Goal: Task Accomplishment & Management: Complete application form

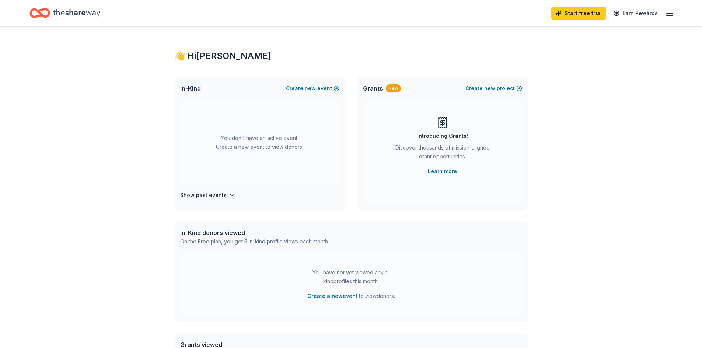
click at [78, 14] on icon "Home" at bounding box center [76, 13] width 47 height 15
click at [47, 10] on icon "Home" at bounding box center [43, 12] width 11 height 7
click at [673, 15] on line "button" at bounding box center [670, 15] width 6 height 0
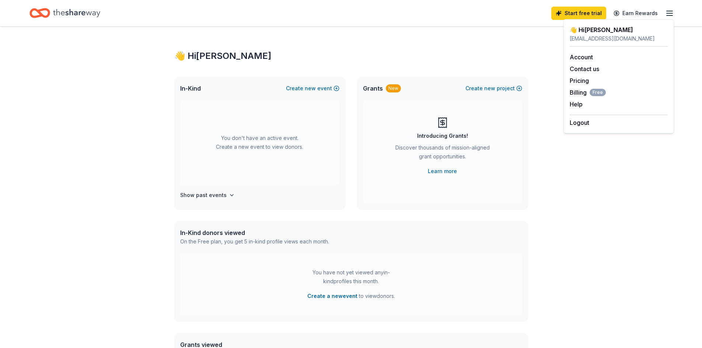
click at [323, 32] on div "👋 Hi Sakinah In-Kind Create new event You don't have an active event. Create a …" at bounding box center [351, 242] width 377 height 431
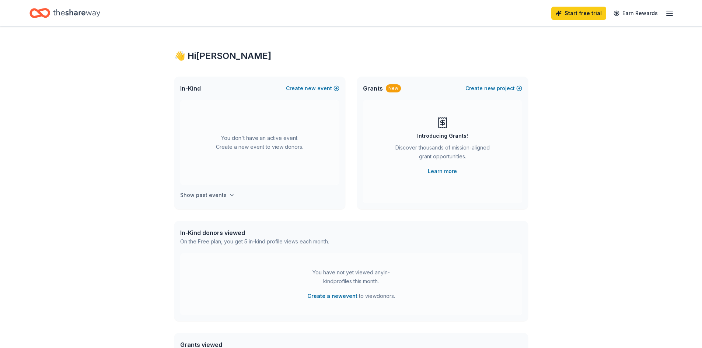
click at [205, 196] on h4 "Show past events" at bounding box center [203, 195] width 46 height 9
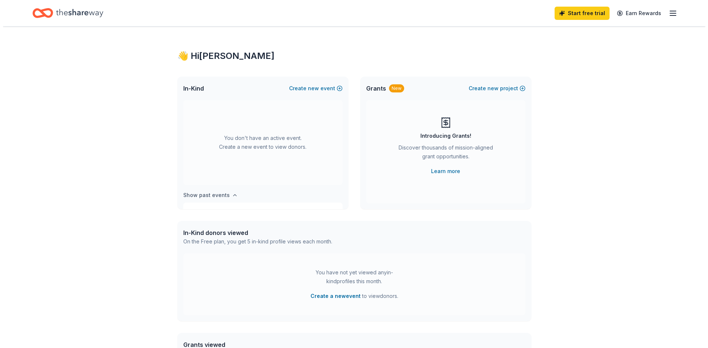
scroll to position [27, 0]
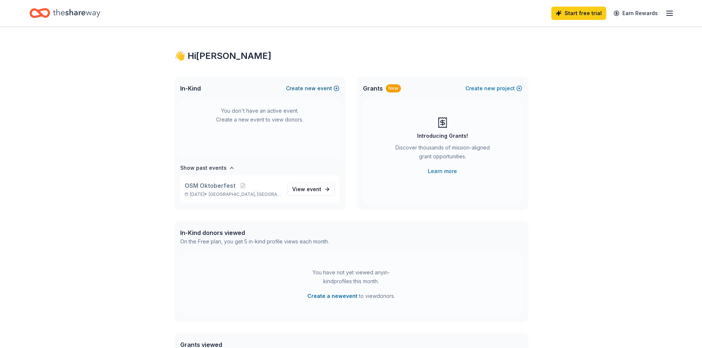
click at [316, 90] on span "new" at bounding box center [310, 88] width 11 height 9
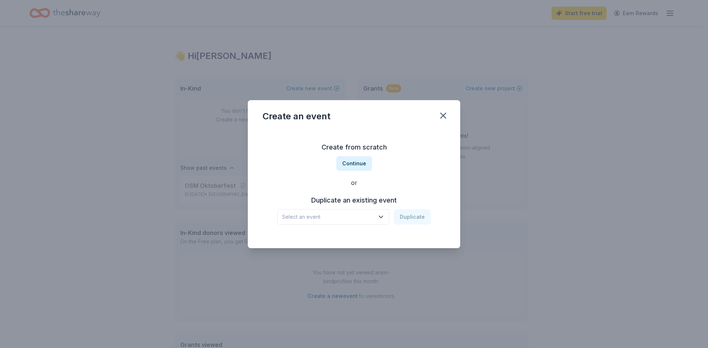
click at [374, 219] on span "Select an event" at bounding box center [328, 217] width 92 height 9
click at [302, 238] on div "OSM Oktoberfest" at bounding box center [307, 237] width 45 height 9
click at [410, 215] on button "Duplicate" at bounding box center [412, 216] width 37 height 15
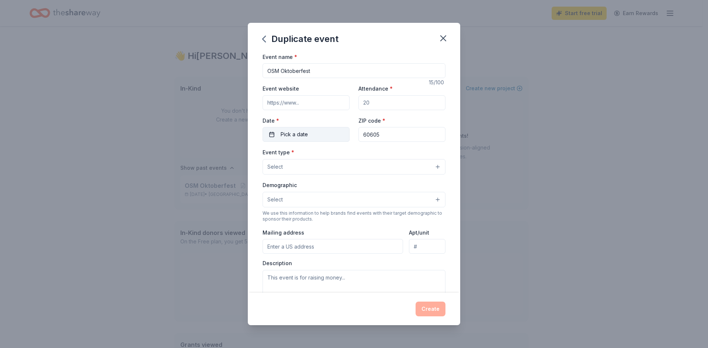
click at [313, 135] on button "Pick a date" at bounding box center [305, 134] width 87 height 15
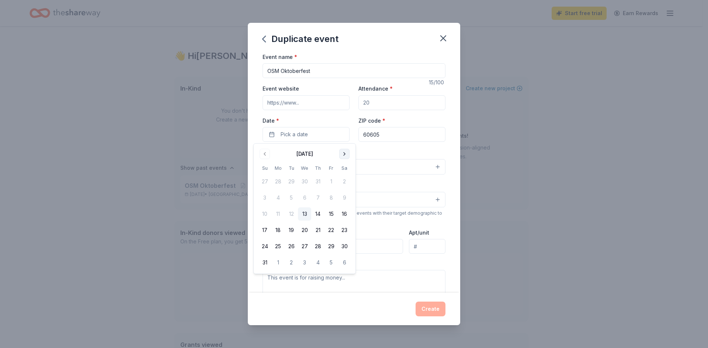
click at [347, 151] on button "Go to next month" at bounding box center [344, 154] width 10 height 10
click at [343, 180] on button "4" at bounding box center [344, 181] width 13 height 13
click at [442, 151] on div "Event name * OSM Oktoberfest 15 /100 Event website Attendance * Date * 10/04/20…" at bounding box center [354, 172] width 212 height 241
click at [384, 166] on button "Select" at bounding box center [353, 166] width 183 height 15
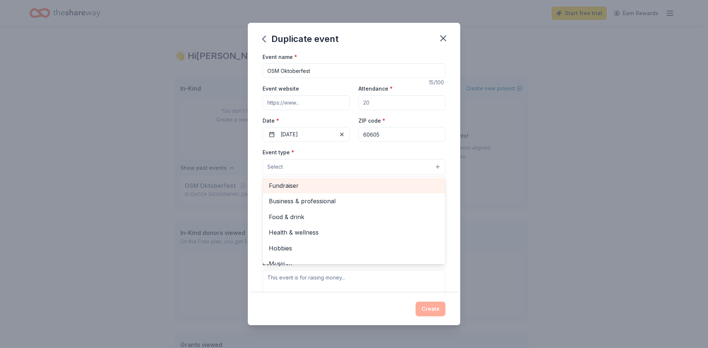
click at [305, 183] on span "Fundraiser" at bounding box center [354, 186] width 170 height 10
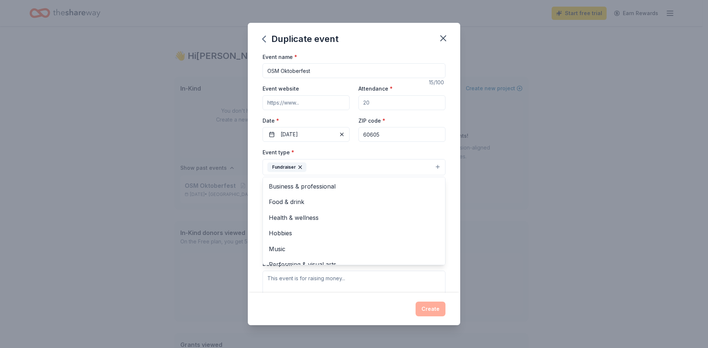
click at [446, 189] on div "Event name * OSM Oktoberfest 15 /100 Event website Attendance * Date * 10/04/20…" at bounding box center [354, 172] width 212 height 241
click at [427, 199] on button "Select" at bounding box center [353, 200] width 183 height 15
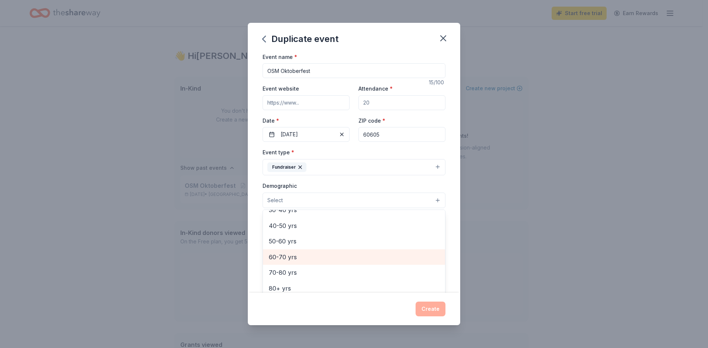
scroll to position [81, 0]
click at [300, 261] on span "40-50 yrs" at bounding box center [354, 263] width 170 height 10
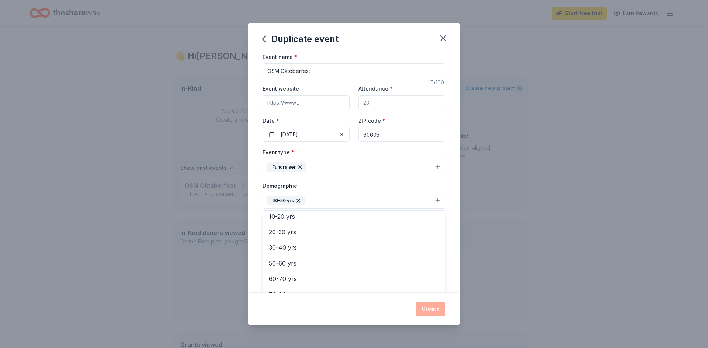
click at [447, 231] on div "Event name * OSM Oktoberfest 15 /100 Event website Attendance * Date * 10/04/20…" at bounding box center [354, 172] width 212 height 241
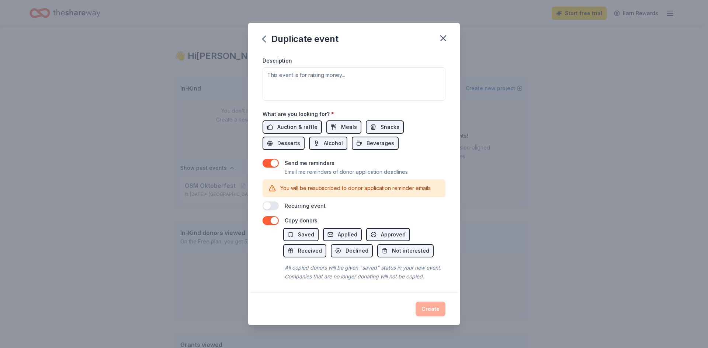
scroll to position [215, 0]
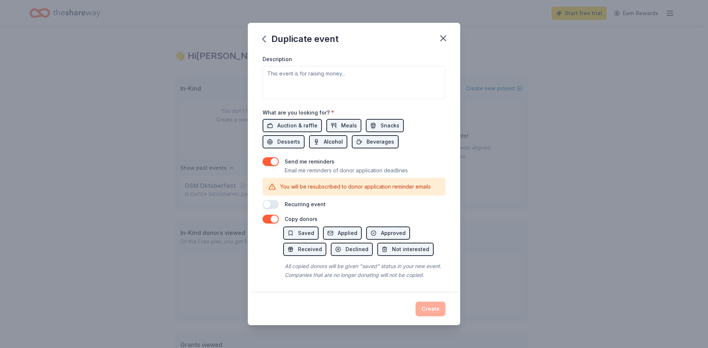
click at [330, 138] on span "Alcohol" at bounding box center [333, 142] width 19 height 9
click at [297, 121] on span "Auction & raffle" at bounding box center [297, 125] width 40 height 9
click at [270, 157] on button "button" at bounding box center [270, 161] width 16 height 9
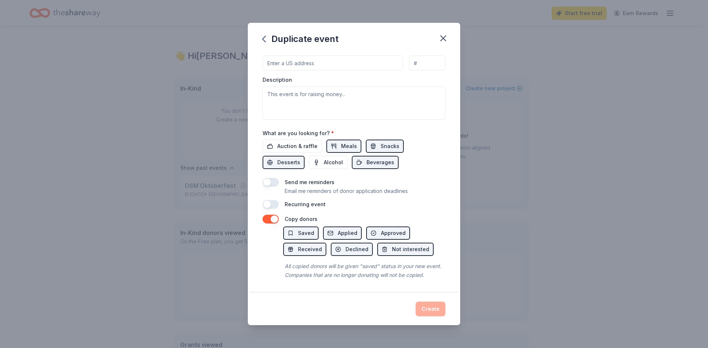
click at [275, 178] on button "button" at bounding box center [270, 182] width 16 height 9
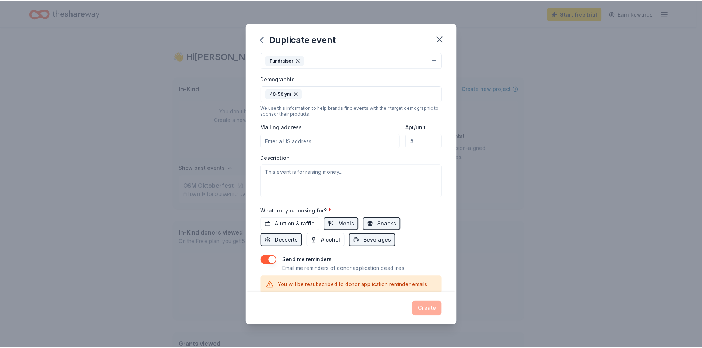
scroll to position [0, 0]
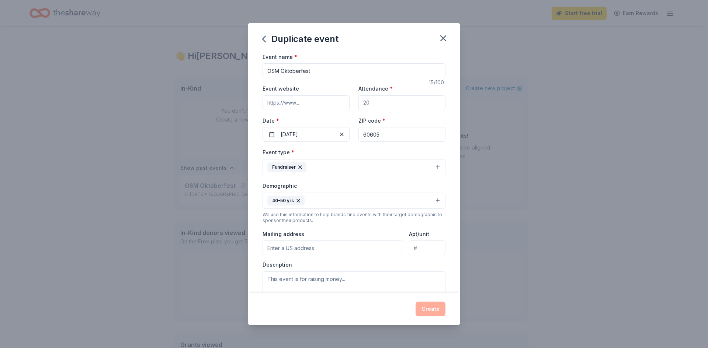
click at [384, 104] on input "Attendance *" at bounding box center [401, 102] width 87 height 15
type input "200"
click at [428, 300] on div "Create" at bounding box center [354, 309] width 212 height 32
click at [431, 308] on button "Create" at bounding box center [430, 309] width 30 height 15
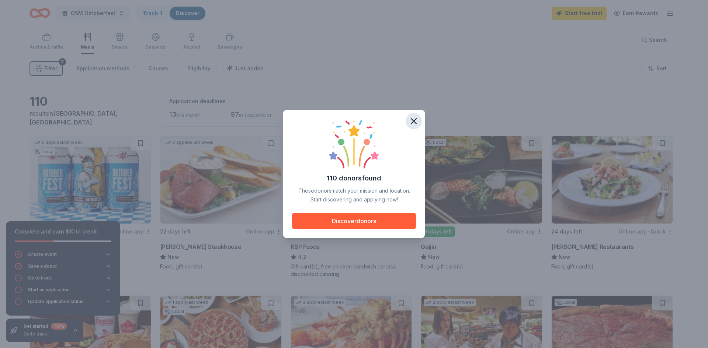
click at [412, 120] on icon "button" at bounding box center [413, 121] width 5 height 5
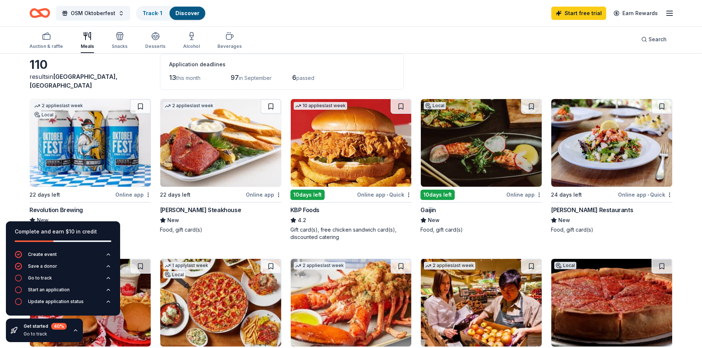
scroll to position [111, 0]
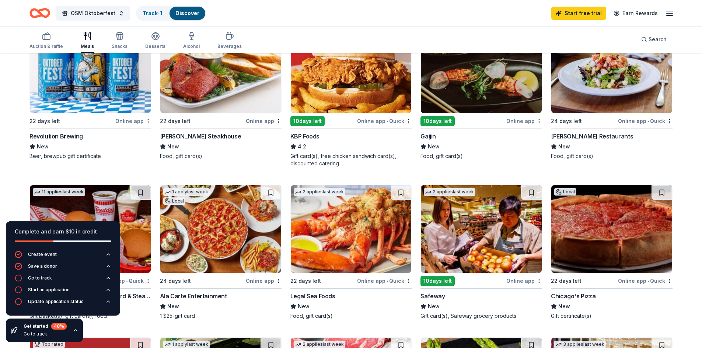
click at [74, 331] on icon "button" at bounding box center [76, 331] width 6 height 6
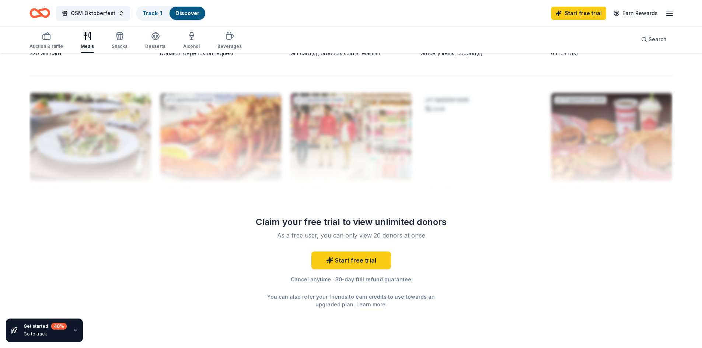
scroll to position [708, 0]
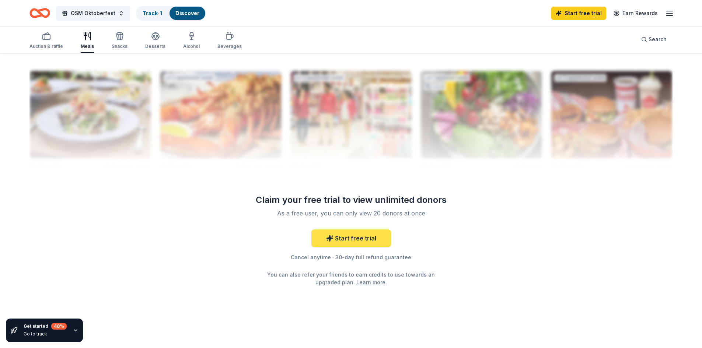
click at [352, 236] on link "Start free trial" at bounding box center [351, 239] width 80 height 18
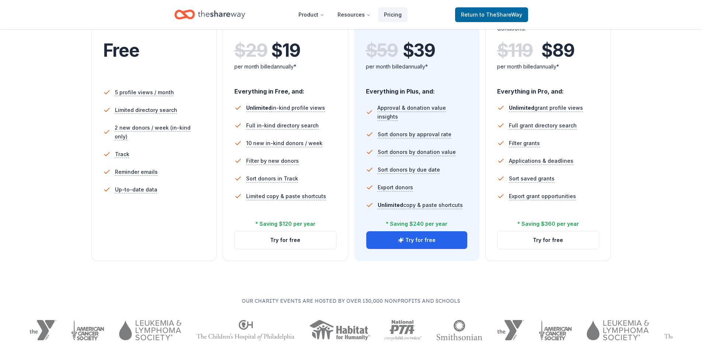
scroll to position [111, 0]
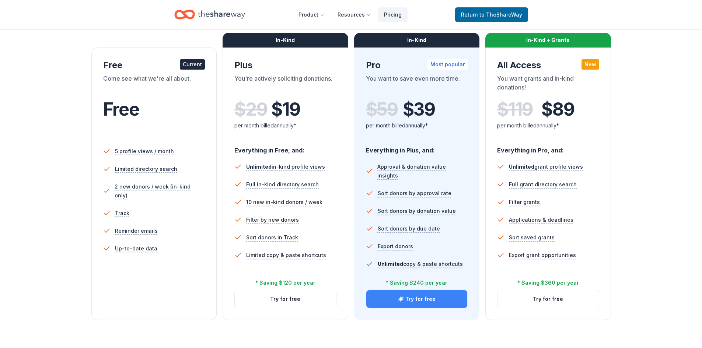
click at [399, 301] on icon "button" at bounding box center [401, 299] width 6 height 6
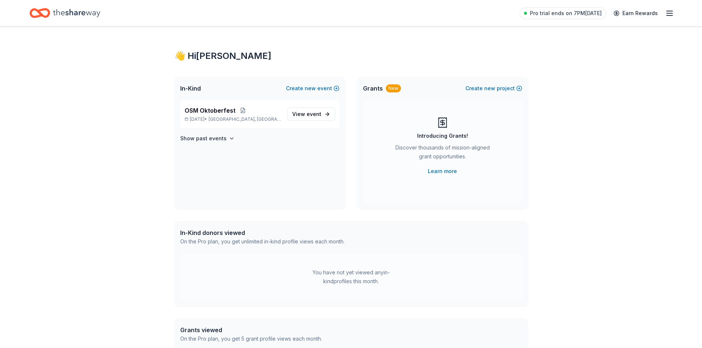
click at [668, 13] on icon "button" at bounding box center [669, 13] width 9 height 9
click at [573, 93] on span "Billing Pro" at bounding box center [587, 92] width 34 height 9
click at [215, 112] on span "OSM Oktoberfest" at bounding box center [210, 110] width 51 height 9
click at [310, 116] on span "event" at bounding box center [314, 114] width 15 height 6
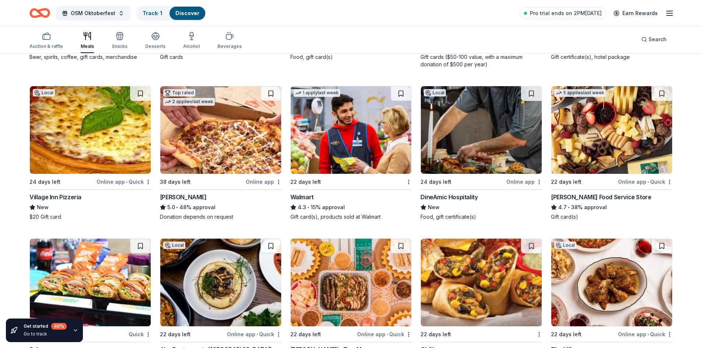
scroll to position [756, 0]
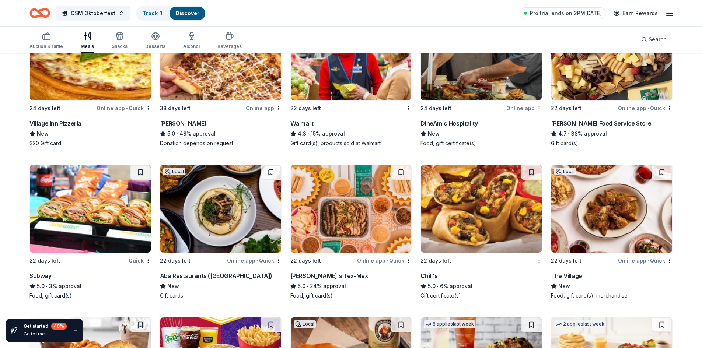
click at [244, 261] on div "Online app • Quick" at bounding box center [254, 260] width 55 height 9
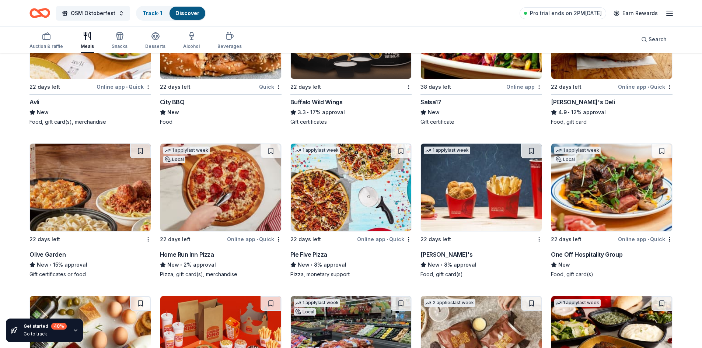
scroll to position [1346, 0]
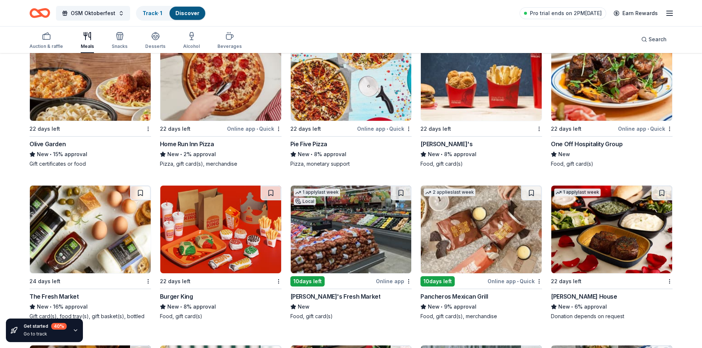
drag, startPoint x: 75, startPoint y: 330, endPoint x: 118, endPoint y: 326, distance: 43.3
click at [75, 330] on icon "button" at bounding box center [76, 331] width 6 height 6
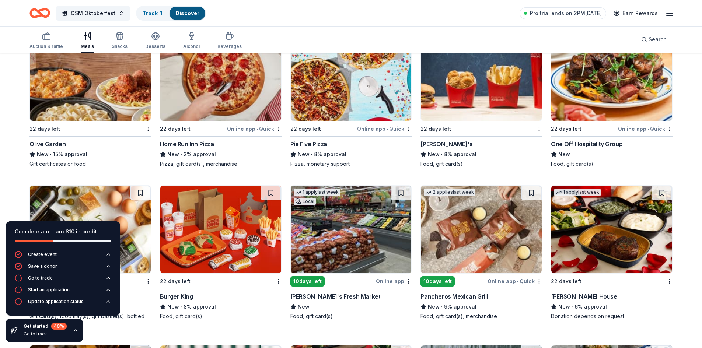
click at [74, 333] on icon "button" at bounding box center [76, 331] width 6 height 6
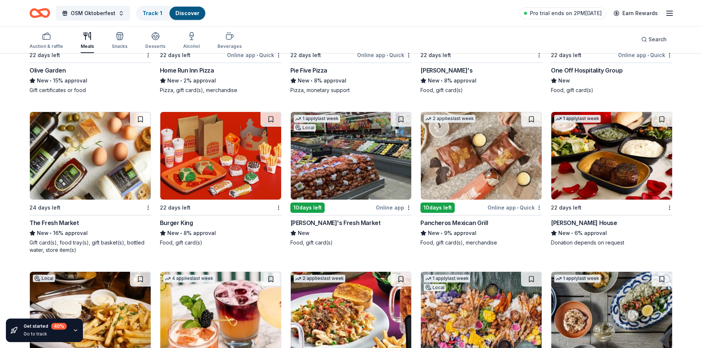
scroll to position [1530, 0]
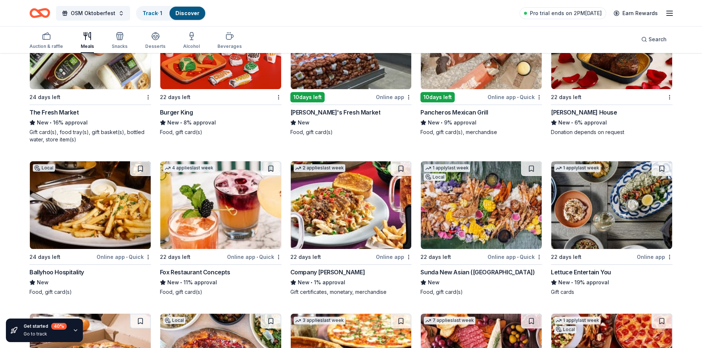
click at [513, 258] on div "Online app • Quick" at bounding box center [515, 257] width 55 height 9
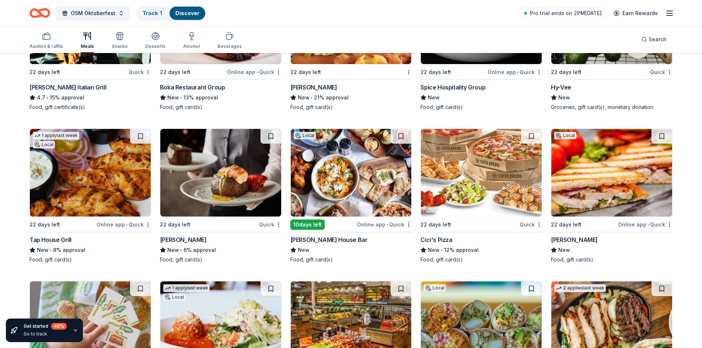
scroll to position [2228, 0]
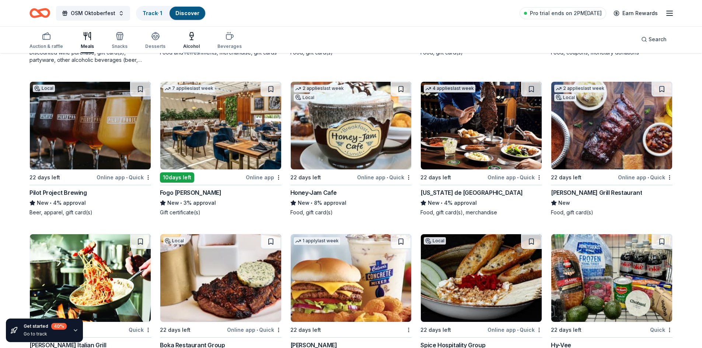
click at [189, 45] on div "Alcohol" at bounding box center [191, 46] width 17 height 6
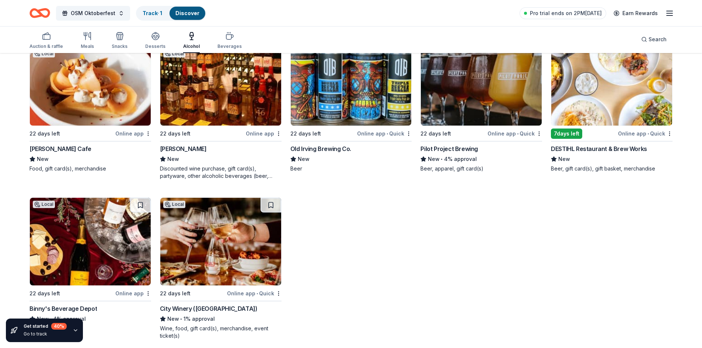
scroll to position [1050, 0]
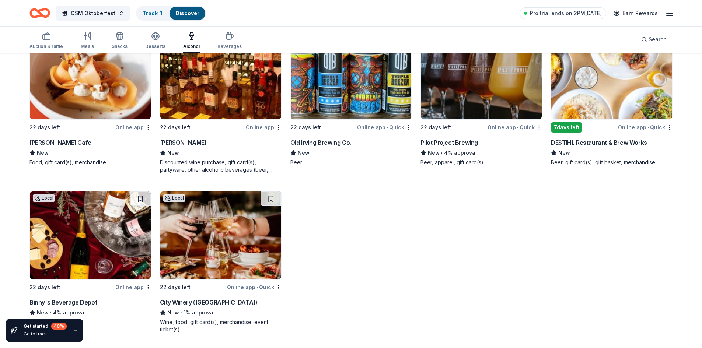
click at [236, 287] on div "Online app • Quick" at bounding box center [254, 287] width 55 height 9
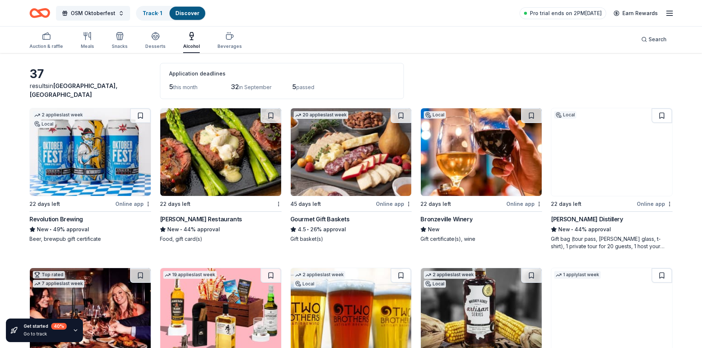
scroll to position [0, 0]
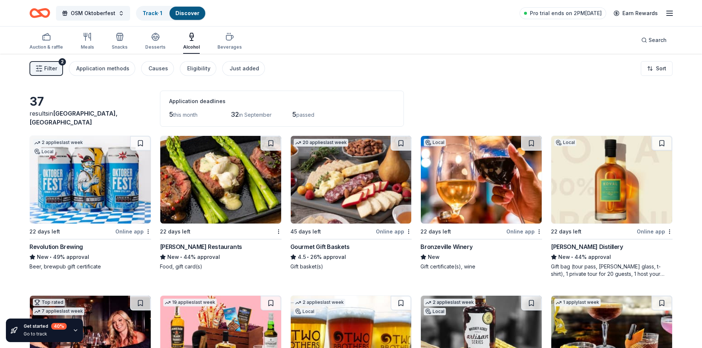
click at [130, 232] on div "Online app" at bounding box center [133, 231] width 36 height 9
click at [147, 48] on div "Desserts" at bounding box center [155, 47] width 20 height 6
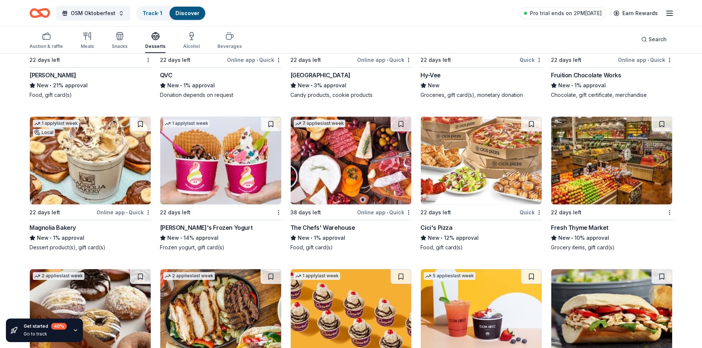
scroll to position [1483, 0]
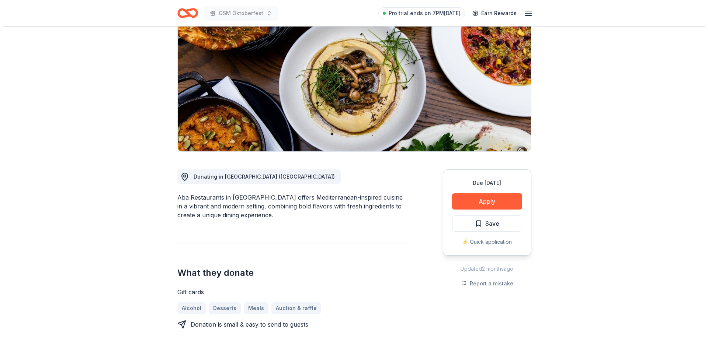
scroll to position [74, 0]
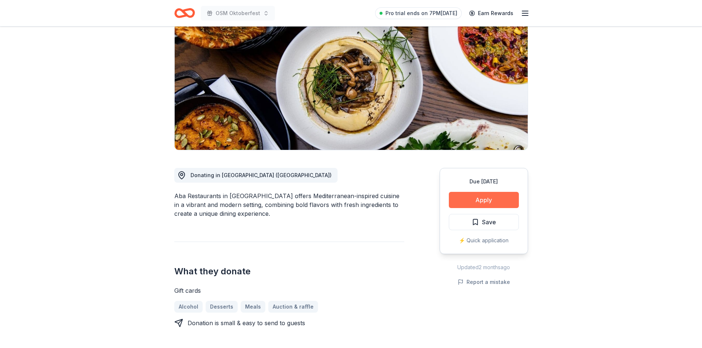
click at [489, 202] on button "Apply" at bounding box center [484, 200] width 70 height 16
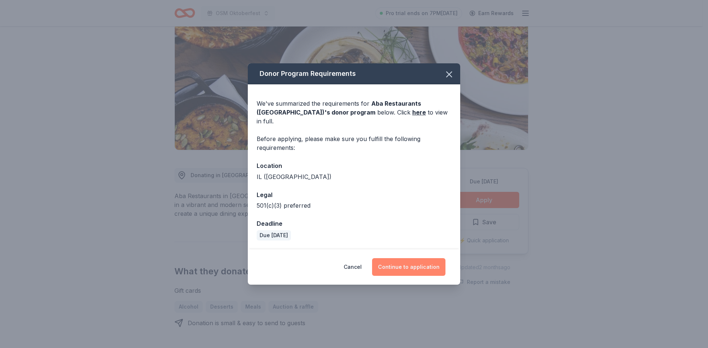
click at [400, 260] on button "Continue to application" at bounding box center [408, 267] width 73 height 18
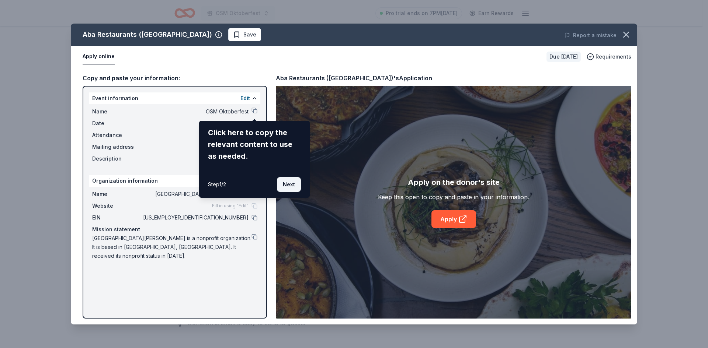
click at [284, 185] on button "Next" at bounding box center [289, 184] width 24 height 15
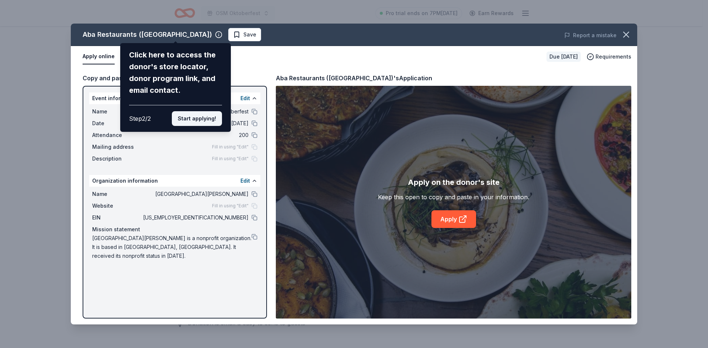
click at [193, 119] on button "Start applying!" at bounding box center [197, 118] width 50 height 15
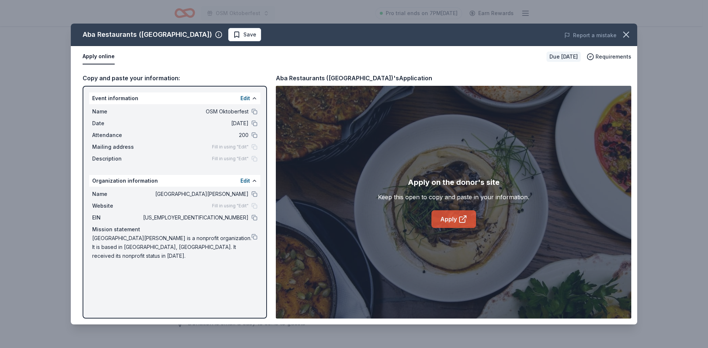
click at [455, 219] on link "Apply" at bounding box center [453, 219] width 45 height 18
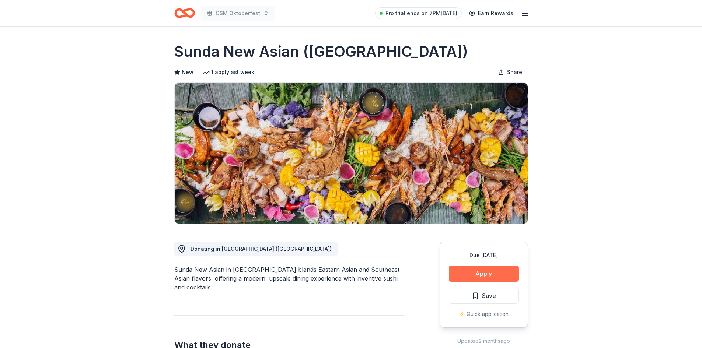
click at [485, 275] on button "Apply" at bounding box center [484, 274] width 70 height 16
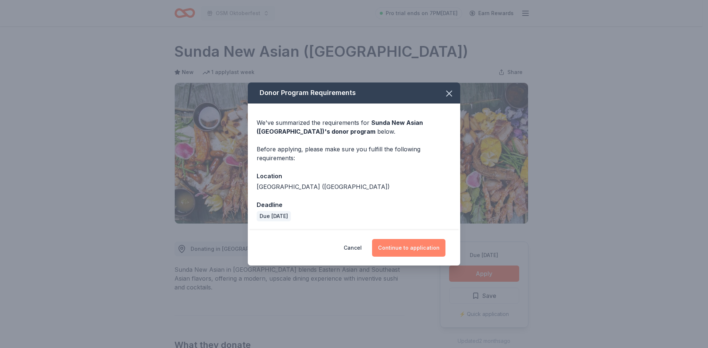
click at [388, 250] on button "Continue to application" at bounding box center [408, 248] width 73 height 18
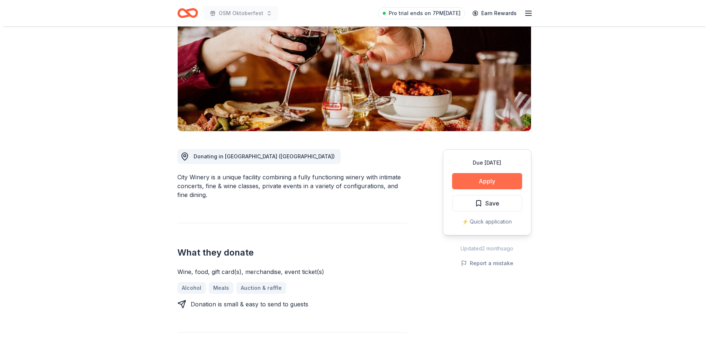
scroll to position [111, 0]
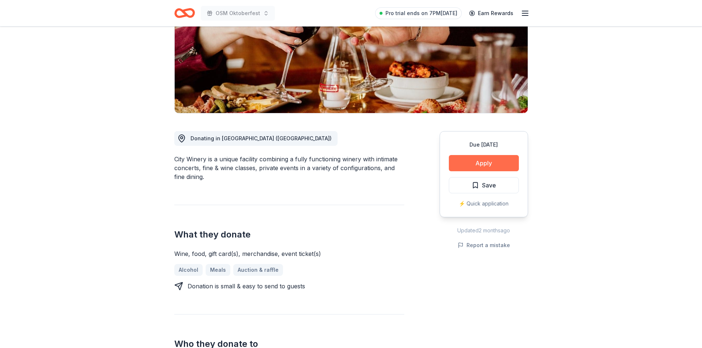
click at [484, 166] on button "Apply" at bounding box center [484, 163] width 70 height 16
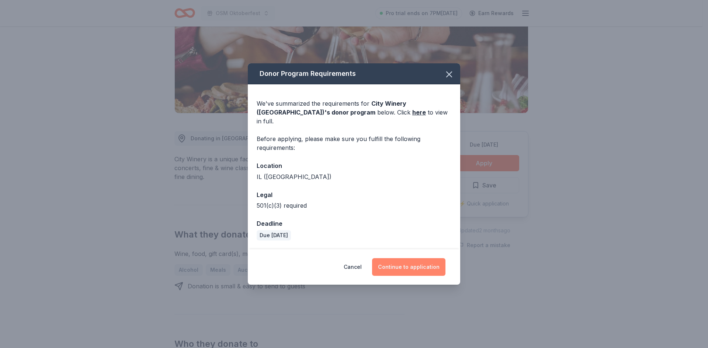
click at [413, 265] on button "Continue to application" at bounding box center [408, 267] width 73 height 18
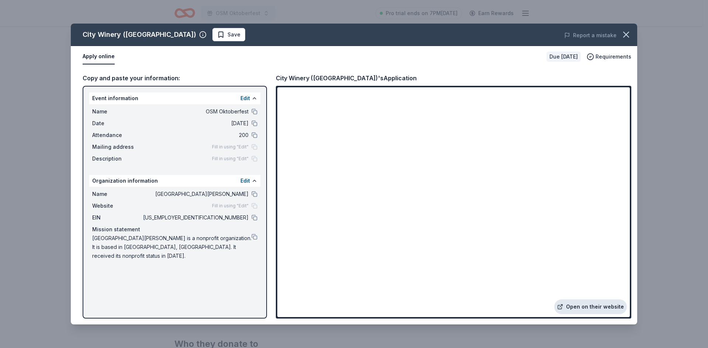
click at [589, 306] on link "Open on their website" at bounding box center [590, 307] width 73 height 15
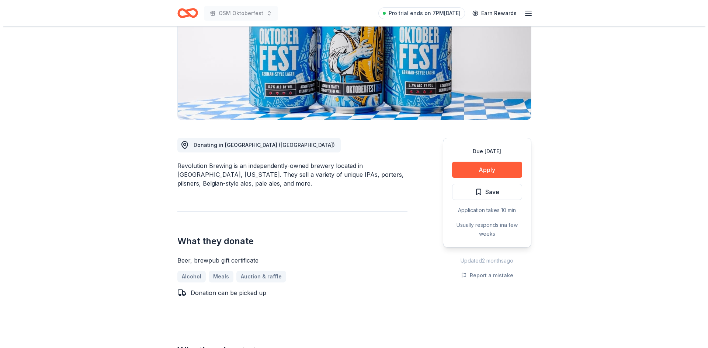
scroll to position [147, 0]
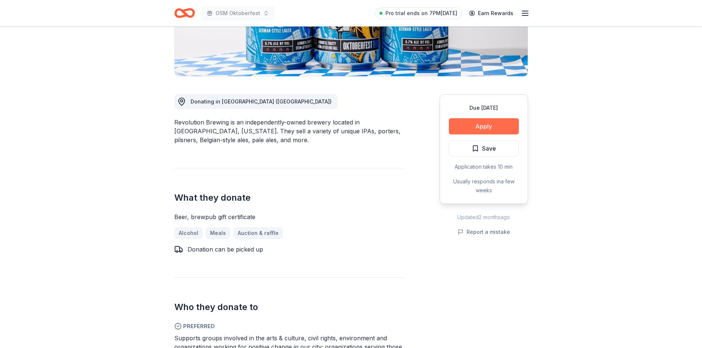
click at [490, 123] on button "Apply" at bounding box center [484, 126] width 70 height 16
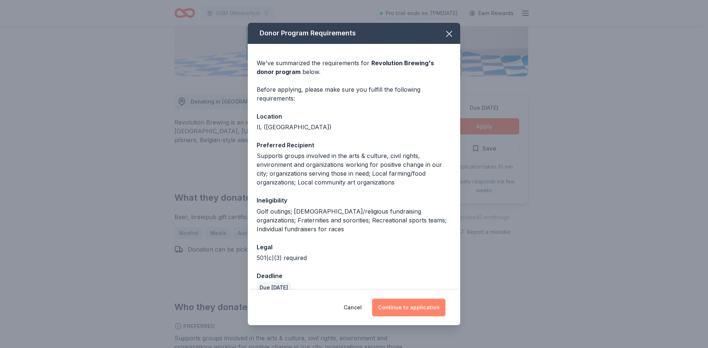
click at [405, 307] on button "Continue to application" at bounding box center [408, 308] width 73 height 18
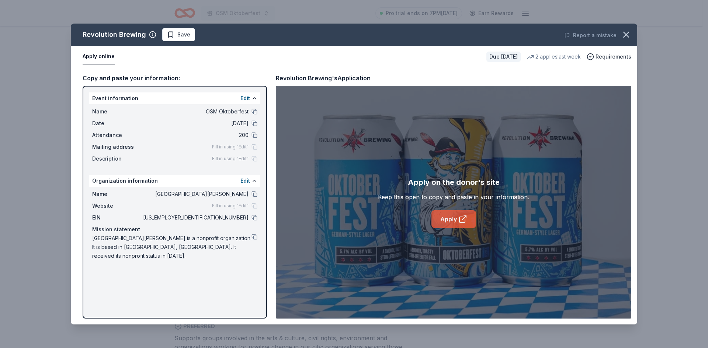
click at [451, 216] on link "Apply" at bounding box center [453, 219] width 45 height 18
